Goal: Information Seeking & Learning: Learn about a topic

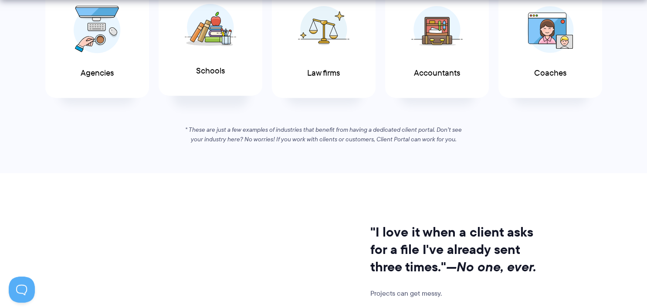
scroll to position [644, 0]
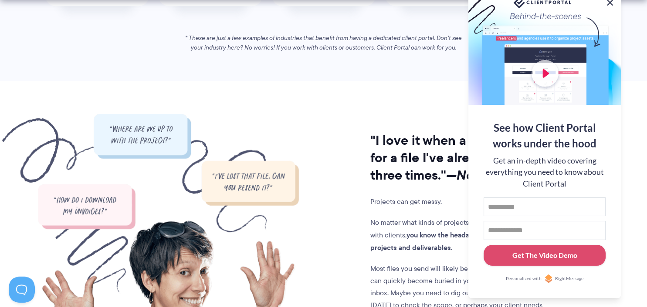
click at [610, 4] on button at bounding box center [609, 2] width 10 height 10
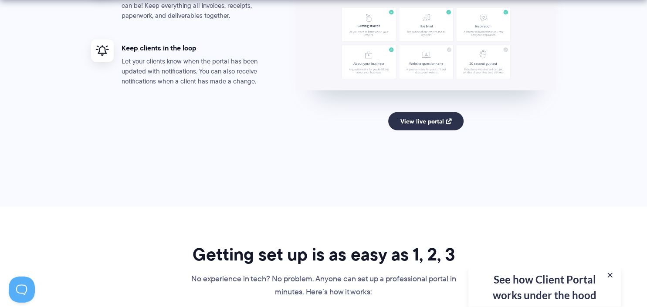
scroll to position [1855, 0]
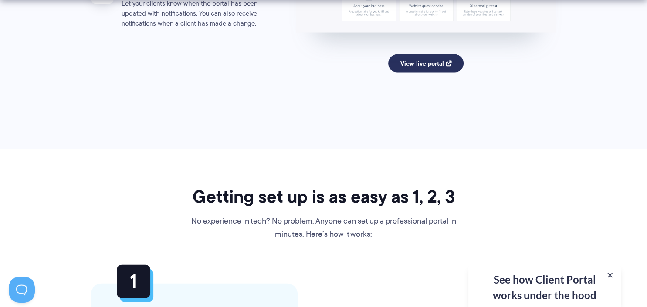
click at [433, 64] on link "View live portal" at bounding box center [425, 63] width 75 height 18
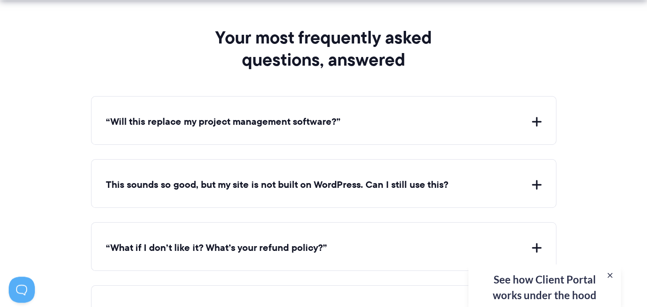
scroll to position [3205, 0]
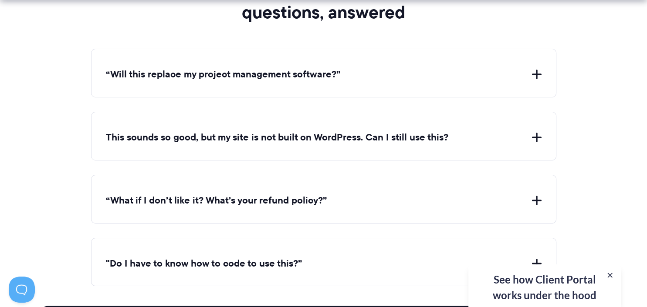
click at [430, 74] on button "“Will this replace my project management software?”" at bounding box center [324, 75] width 436 height 14
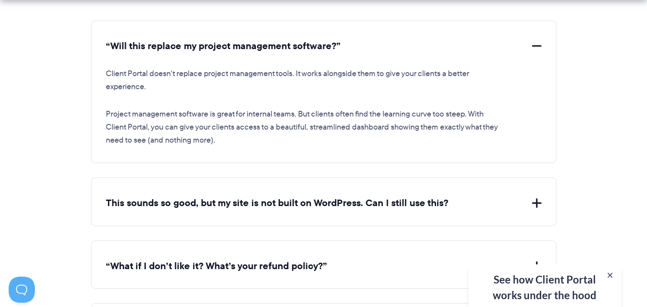
scroll to position [3251, 0]
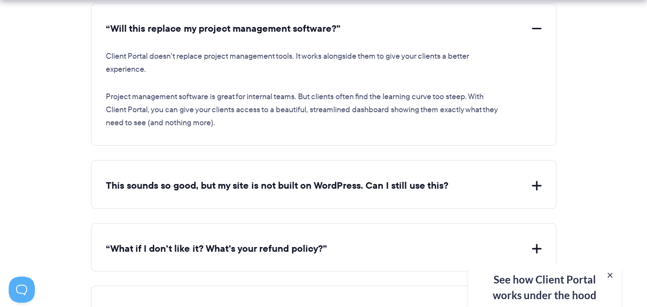
click at [400, 185] on button "This sounds so good, but my site is not built on WordPress. Can I still use thi…" at bounding box center [324, 186] width 436 height 14
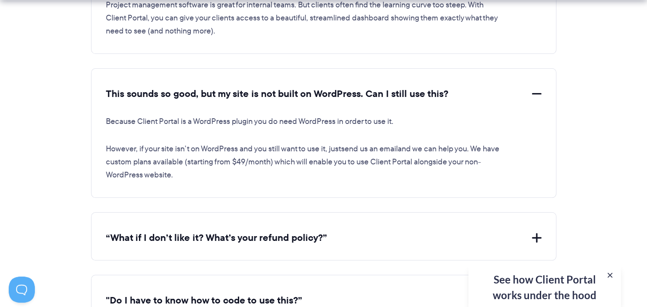
scroll to position [3527, 0]
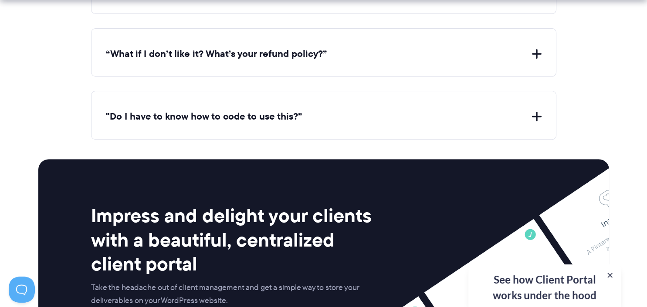
click at [318, 51] on button "“What if I don’t like it? What’s your refund policy?”" at bounding box center [324, 54] width 436 height 14
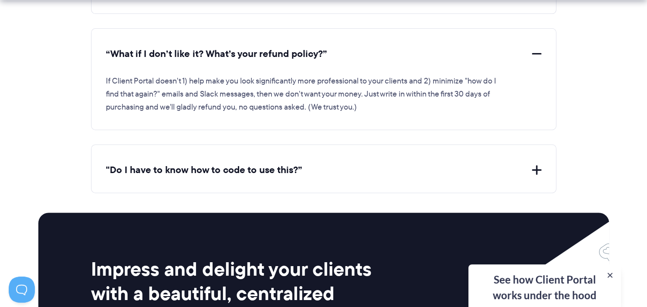
click at [345, 166] on button ""Do I have to know how to code to use this?”" at bounding box center [324, 171] width 436 height 14
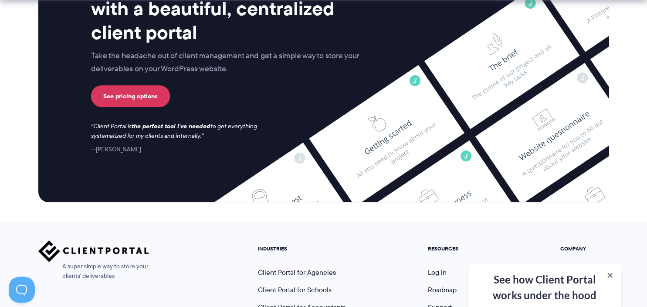
scroll to position [3895, 0]
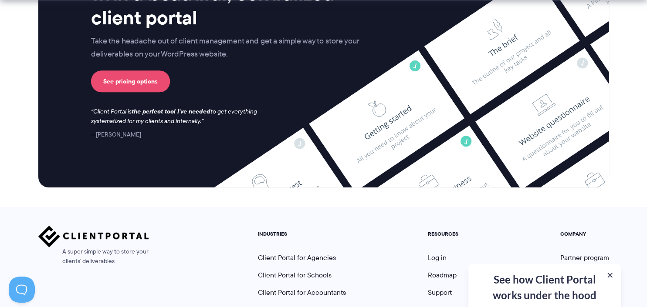
click at [132, 74] on link "See pricing options" at bounding box center [130, 82] width 79 height 22
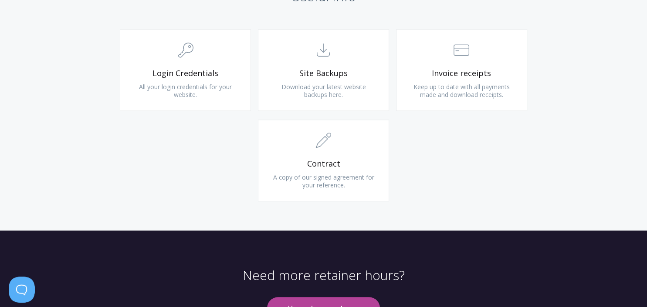
scroll to position [839, 0]
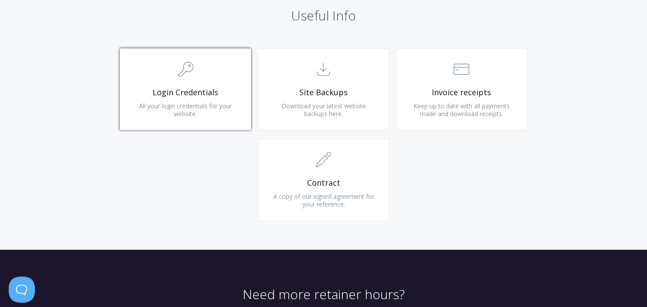
click at [201, 95] on span "Login Credentials" at bounding box center [185, 93] width 104 height 10
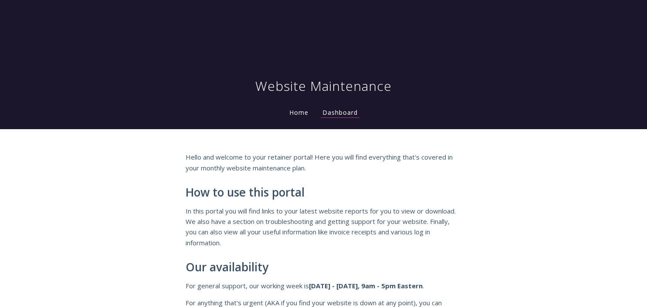
scroll to position [850, 0]
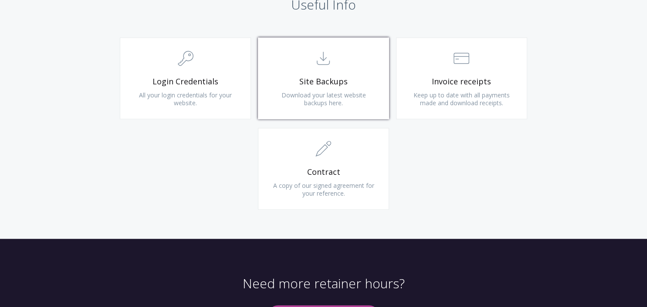
click at [320, 96] on span "Download your latest website backups here." at bounding box center [323, 99] width 84 height 16
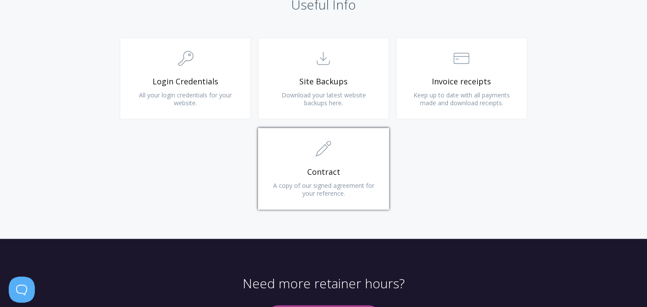
click at [353, 178] on link ".st0{fill:none;stroke:#000000;stroke-width:2;stroke-miterlimit:10;} 1. General …" at bounding box center [323, 169] width 131 height 82
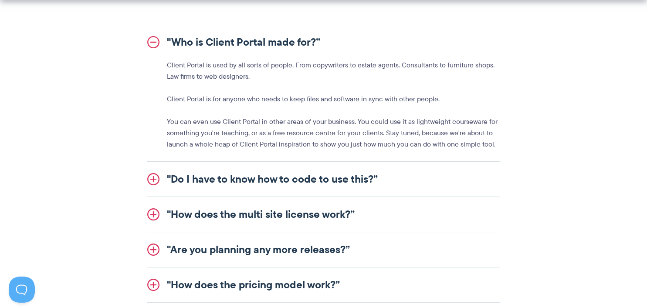
scroll to position [1057, 0]
